Goal: Answer question/provide support

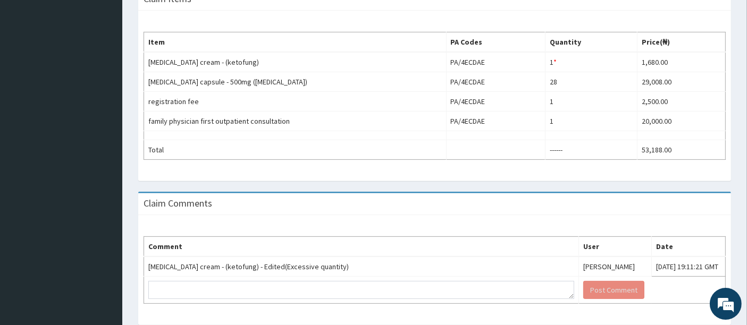
scroll to position [358, 0]
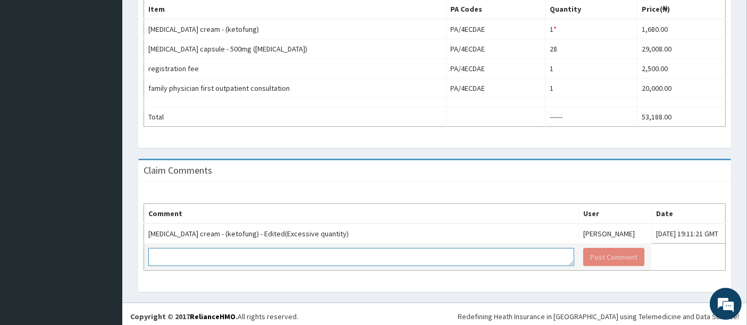
click at [244, 250] on textarea at bounding box center [361, 257] width 426 height 18
type textarea "I"
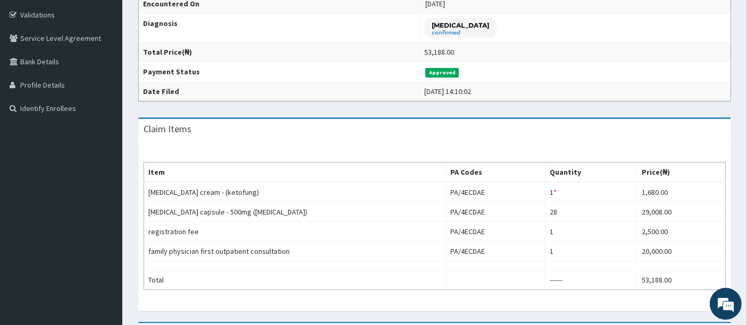
scroll to position [194, 0]
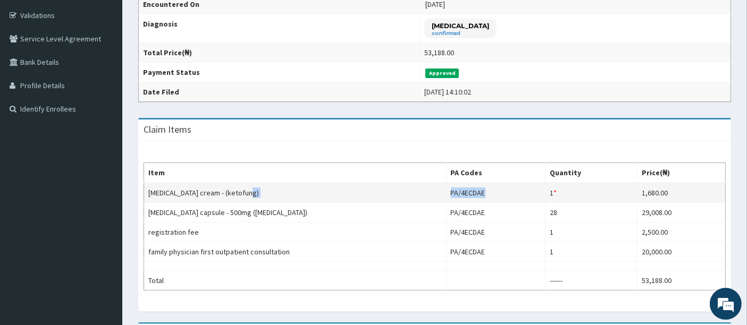
drag, startPoint x: 441, startPoint y: 191, endPoint x: 503, endPoint y: 190, distance: 62.7
click at [503, 190] on tr "ketoconazole cream - (ketofung) PA/4ECDAE 1 * Quantity has been changed 1,680.00" at bounding box center [434, 193] width 581 height 20
copy tr "PA/4ECDAE"
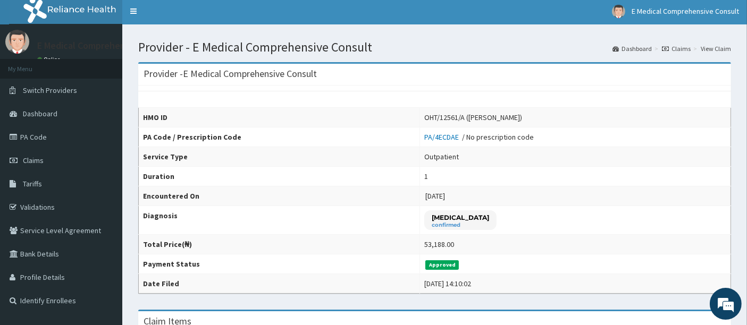
scroll to position [16, 0]
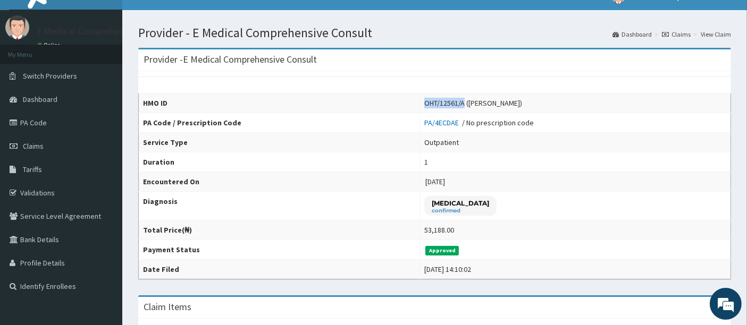
drag, startPoint x: 415, startPoint y: 101, endPoint x: 456, endPoint y: 107, distance: 41.3
click at [456, 107] on td "OHT/12561/A ([PERSON_NAME])" at bounding box center [575, 104] width 311 height 20
copy div "OHT/12561/A"
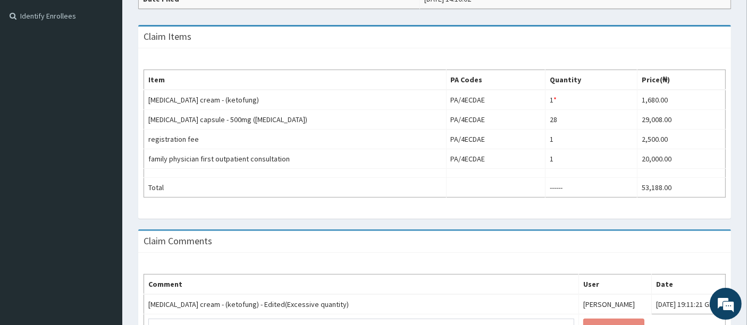
scroll to position [296, 0]
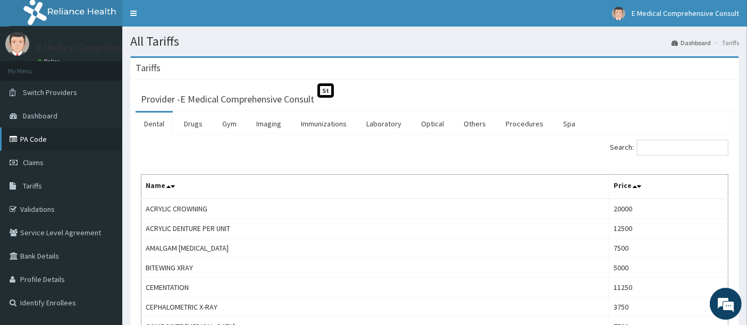
click at [41, 142] on link "PA Code" at bounding box center [61, 139] width 122 height 23
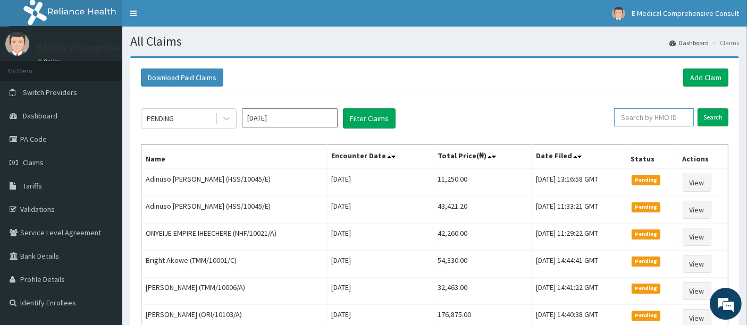
click at [641, 123] on input "text" at bounding box center [654, 117] width 80 height 18
paste input "OHT/12561/A"
type input "OHT/12561/A"
click at [714, 117] on input "Search" at bounding box center [712, 117] width 31 height 18
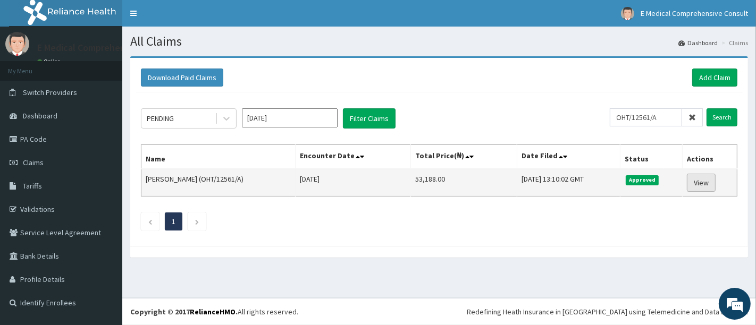
click at [700, 177] on link "View" at bounding box center [701, 183] width 29 height 18
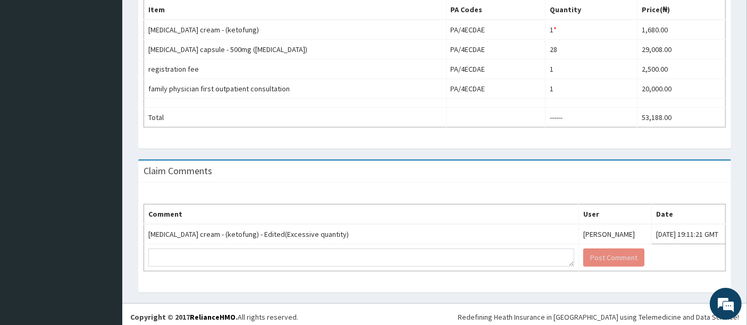
scroll to position [358, 0]
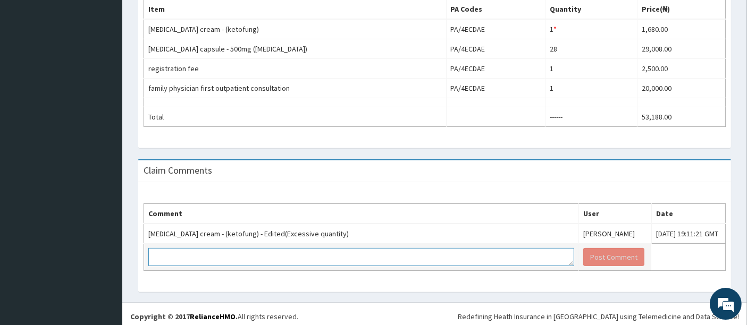
click at [188, 254] on textarea at bounding box center [361, 257] width 426 height 18
type textarea "k"
click at [209, 253] on textarea "Kindly note as precribed by the" at bounding box center [361, 257] width 426 height 18
click at [258, 251] on textarea "Kindly note as prescribed by the" at bounding box center [361, 257] width 426 height 18
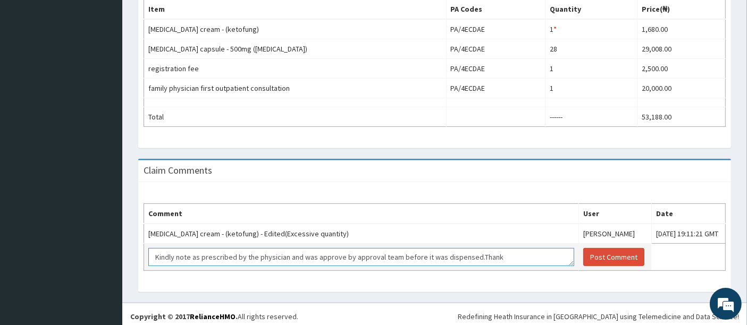
click at [468, 252] on textarea "Kindly note as prescribed by the physician and was approve by approval team bef…" at bounding box center [361, 257] width 426 height 18
click at [498, 253] on textarea "Kindly note as prescribed by the physician and was approve by approval team bef…" at bounding box center [361, 257] width 426 height 18
type textarea "Kindly note as prescribed by the physician and was approve by approval team bef…"
click at [583, 254] on button "Post Comment" at bounding box center [613, 257] width 61 height 18
